Goal: Transaction & Acquisition: Purchase product/service

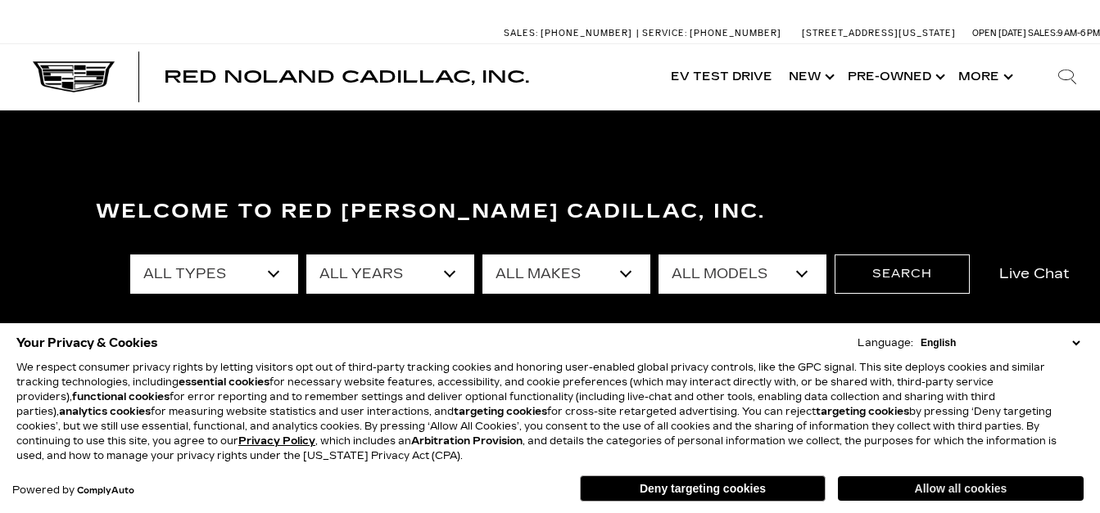
click at [950, 488] on button "Allow all cookies" at bounding box center [961, 489] width 246 height 25
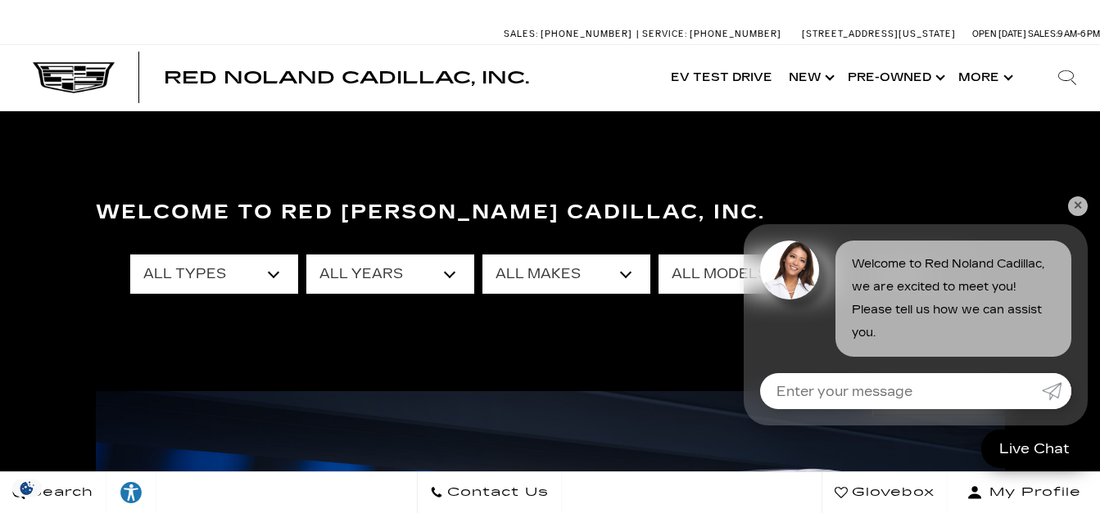
click at [1070, 208] on link "✕" at bounding box center [1078, 207] width 20 height 20
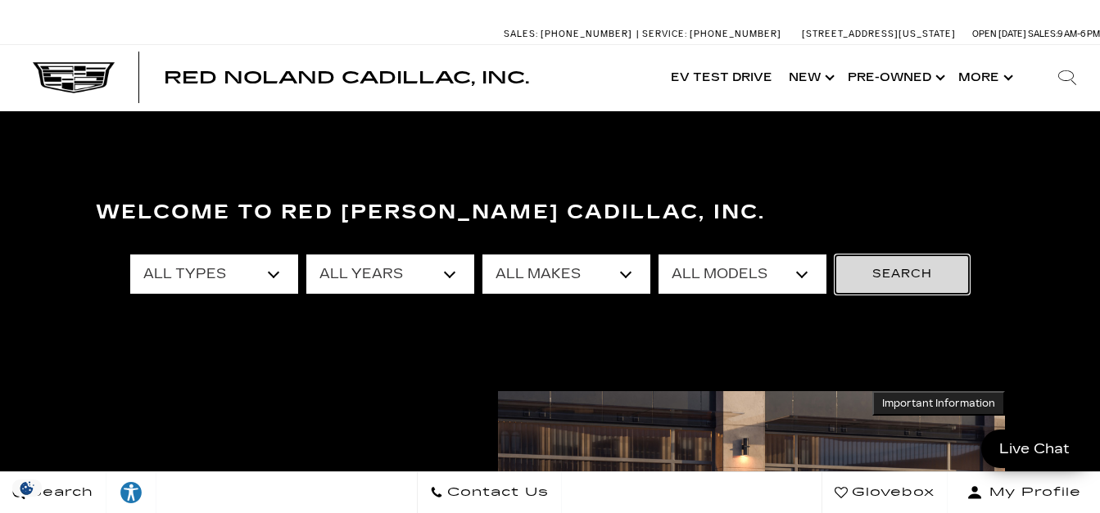
click at [891, 274] on button "Search" at bounding box center [901, 274] width 135 height 39
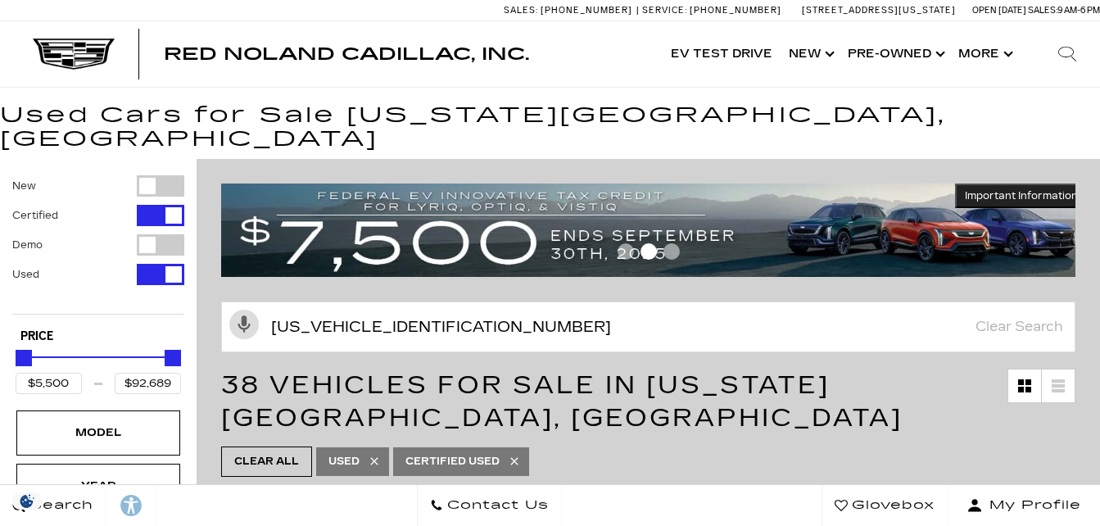
type input "[US_VEHICLE_IDENTIFICATION_NUMBER]"
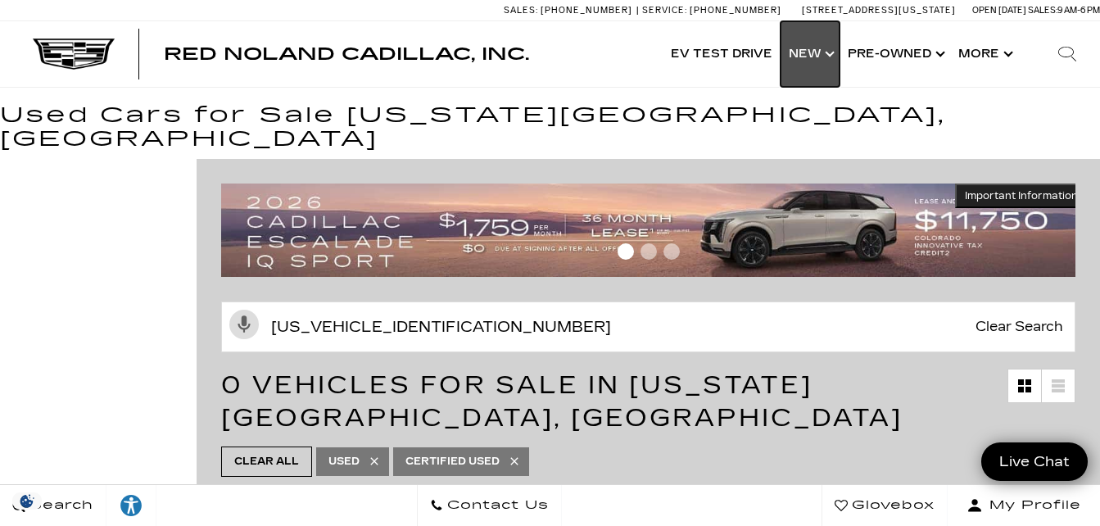
click at [801, 60] on link "Show New" at bounding box center [809, 54] width 59 height 66
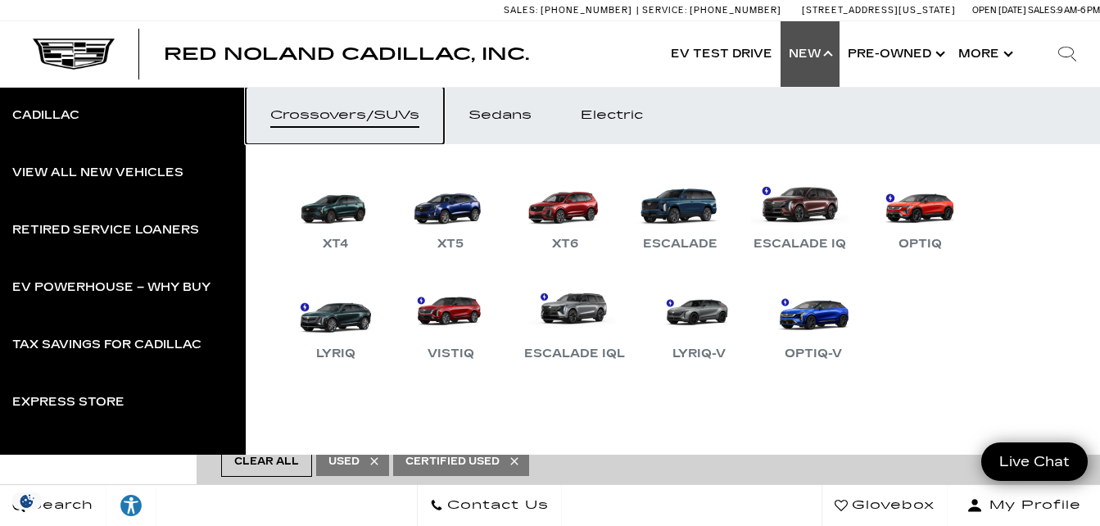
click at [392, 115] on div "Crossovers/SUVs" at bounding box center [344, 115] width 149 height 11
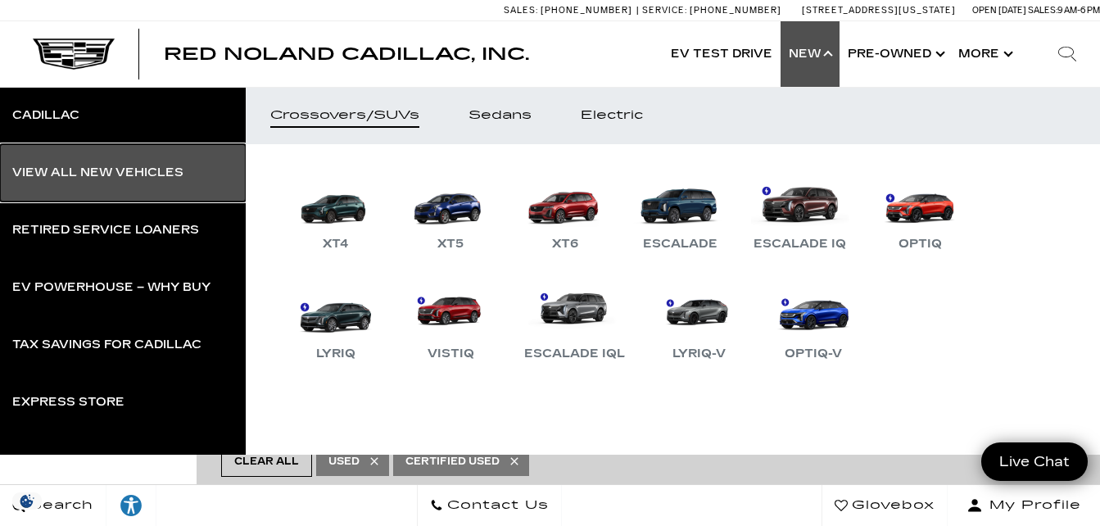
click at [108, 172] on div "View All New Vehicles" at bounding box center [97, 172] width 171 height 11
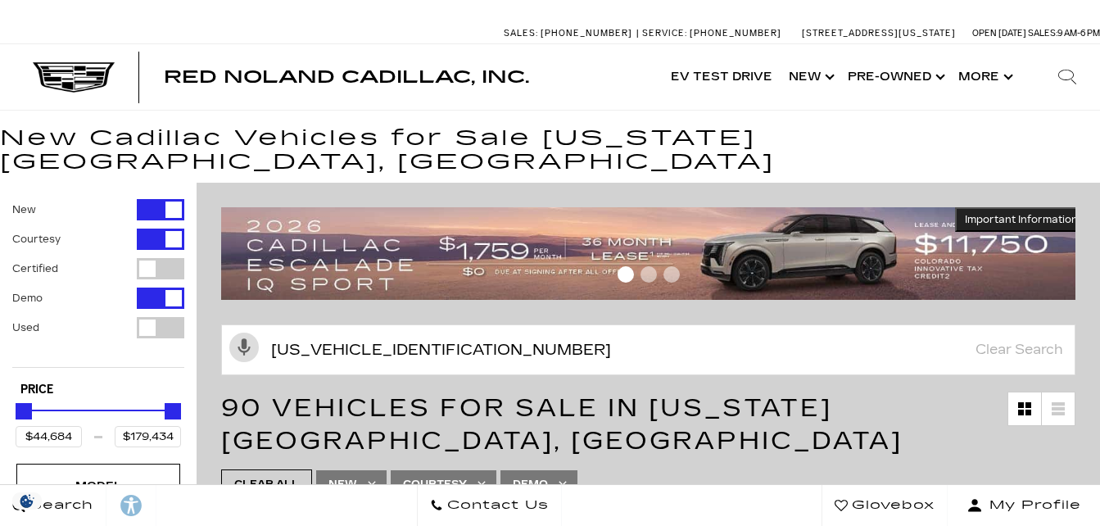
type input "1GYKPWRL7SZ311096"
type input "$69,004"
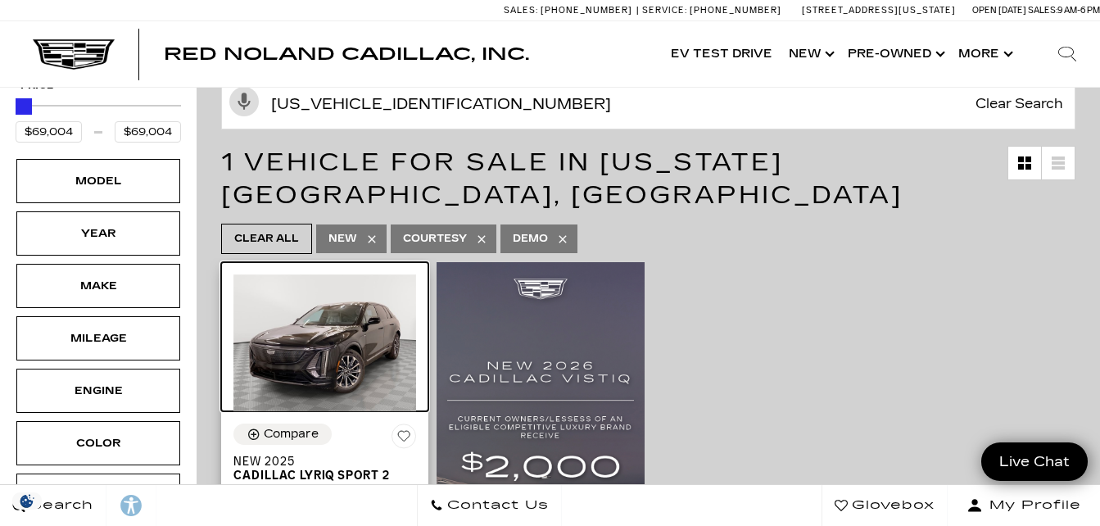
click at [309, 337] on img at bounding box center [324, 342] width 183 height 137
